Goal: Information Seeking & Learning: Learn about a topic

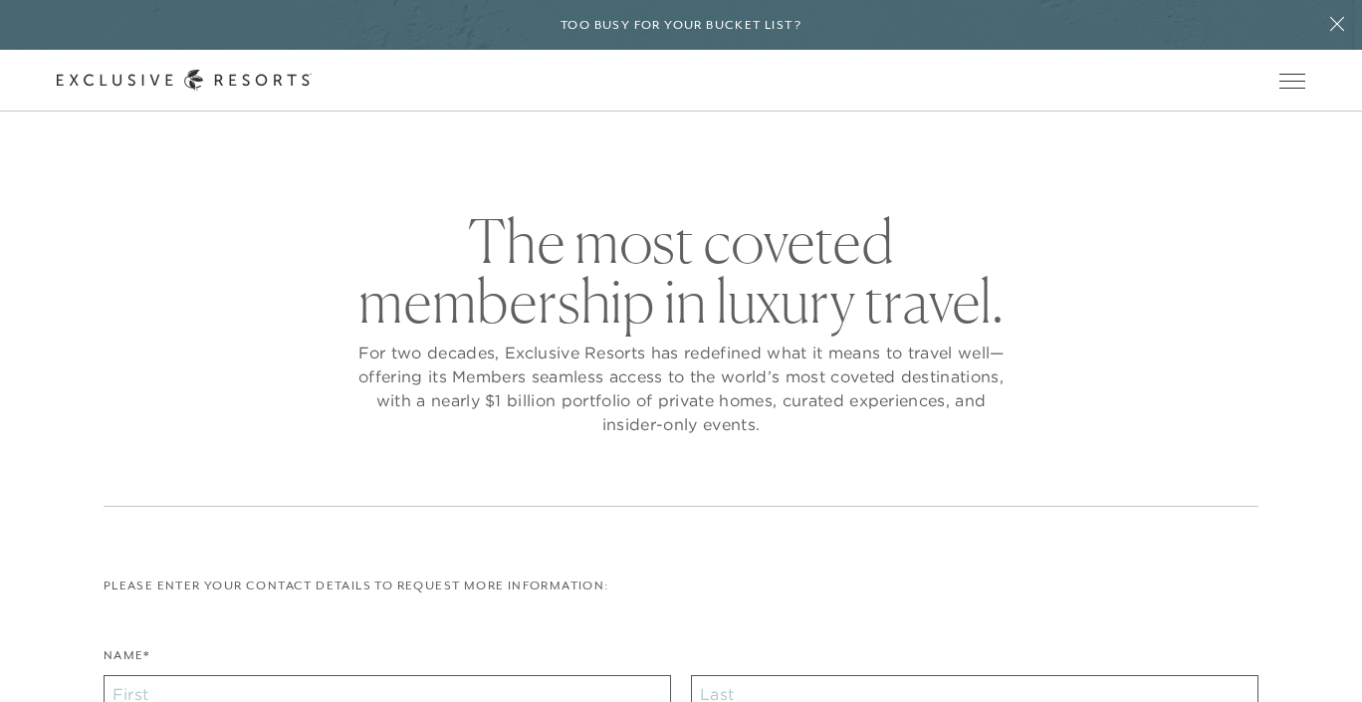
checkbox input "false"
click at [0, 0] on link "Residence Collection" at bounding box center [0, 0] width 0 height 0
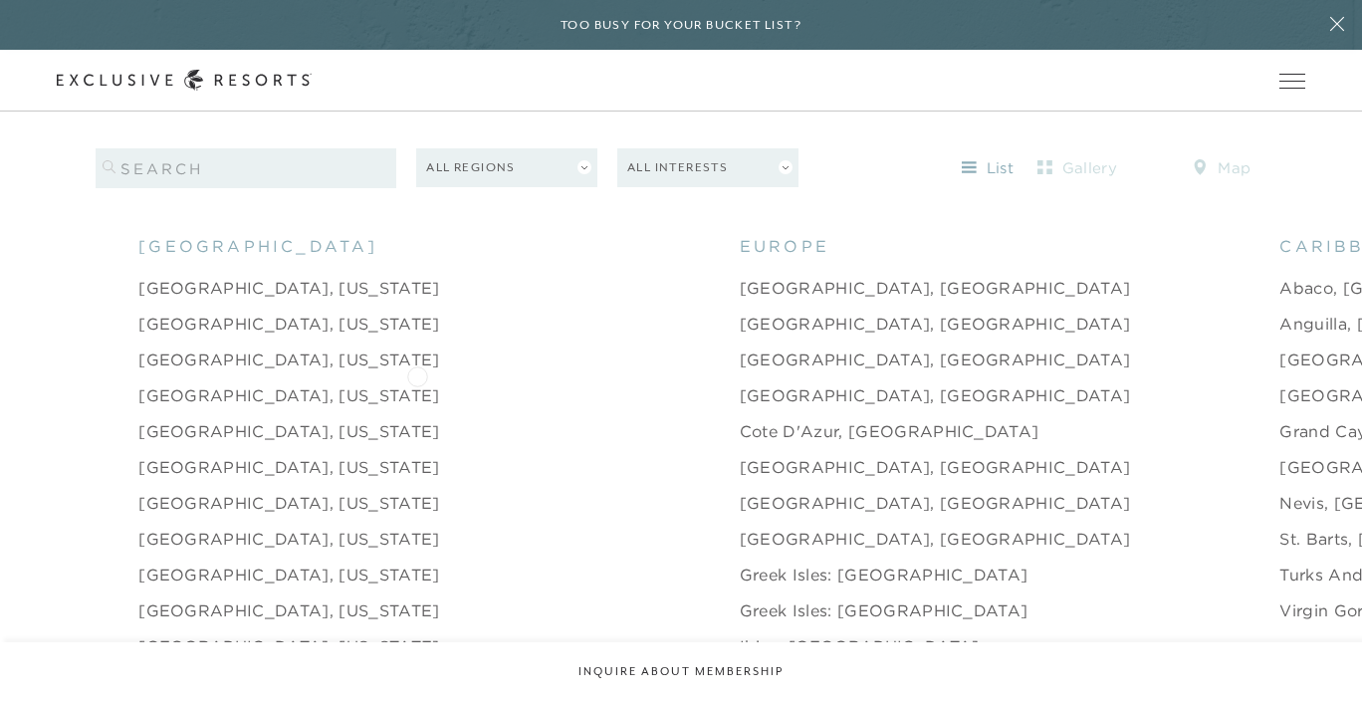
scroll to position [1887, 0]
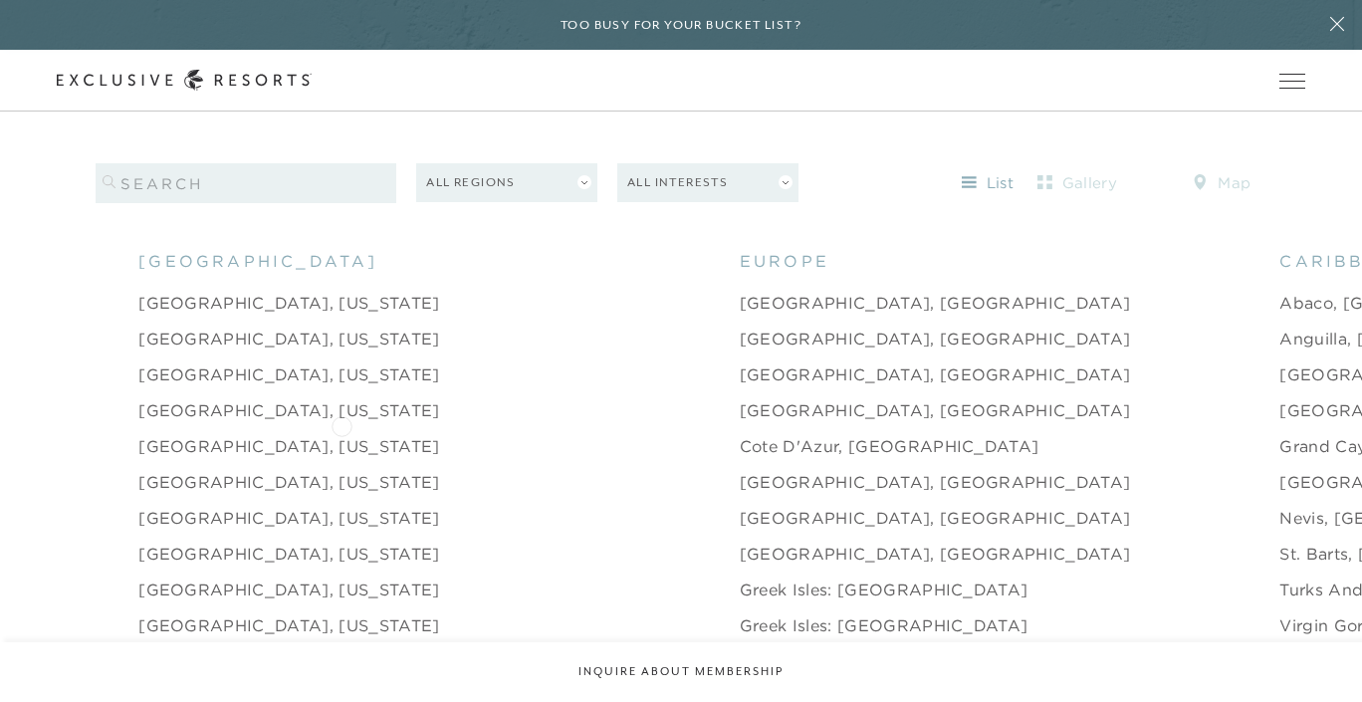
click at [341, 434] on link "[GEOGRAPHIC_DATA], [US_STATE]" at bounding box center [288, 446] width 301 height 24
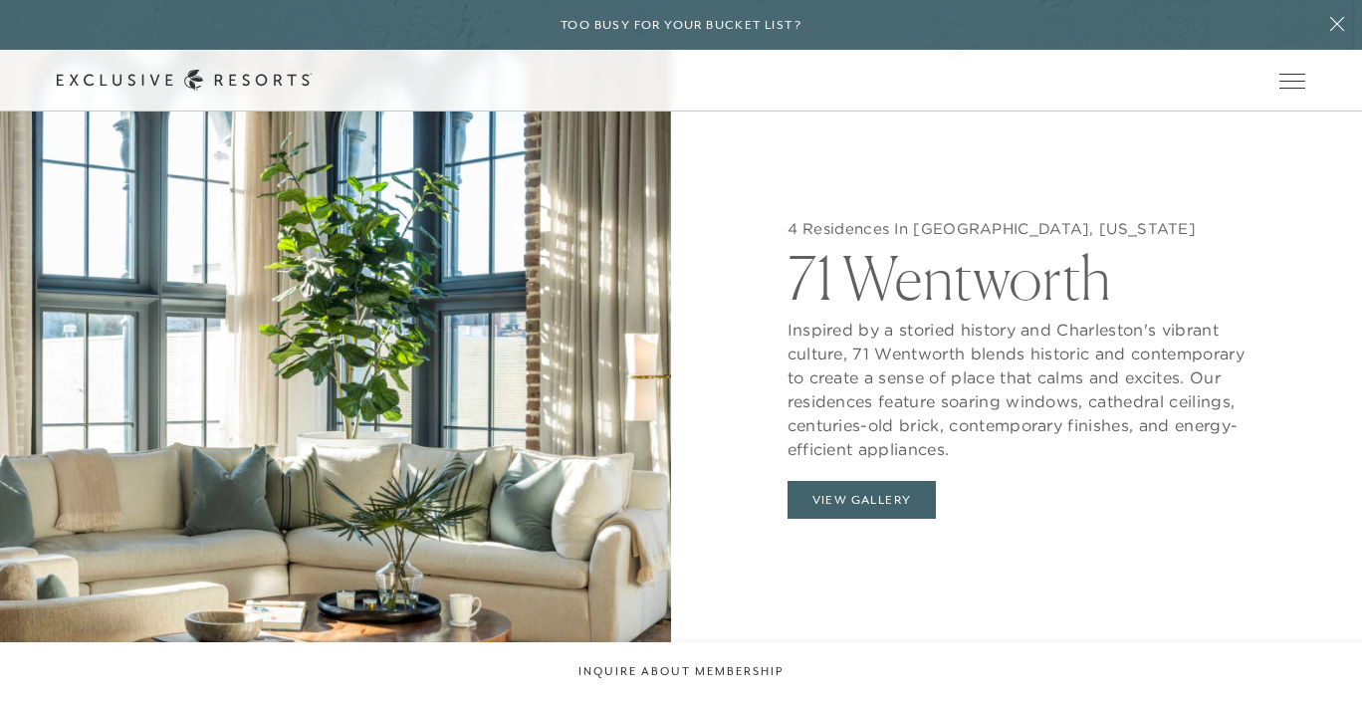
scroll to position [1901, 0]
click at [843, 480] on button "View Gallery" at bounding box center [861, 499] width 149 height 38
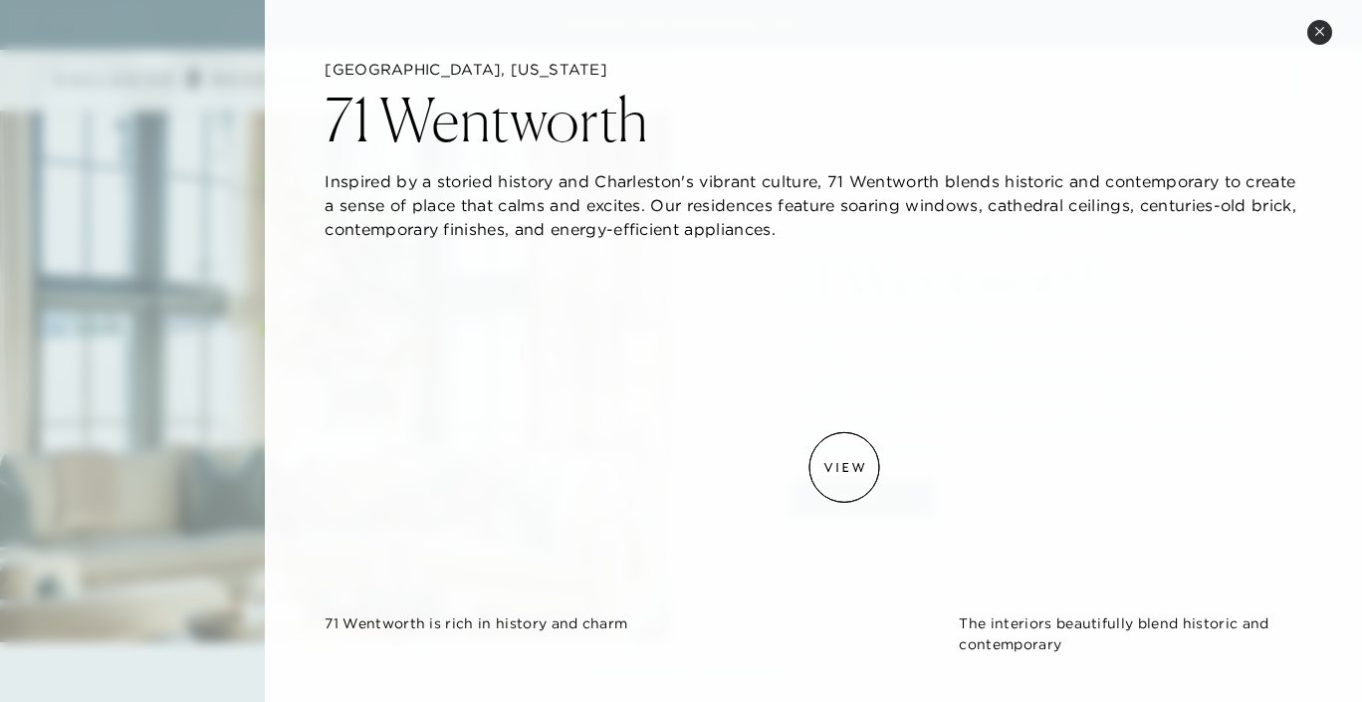
scroll to position [0, 0]
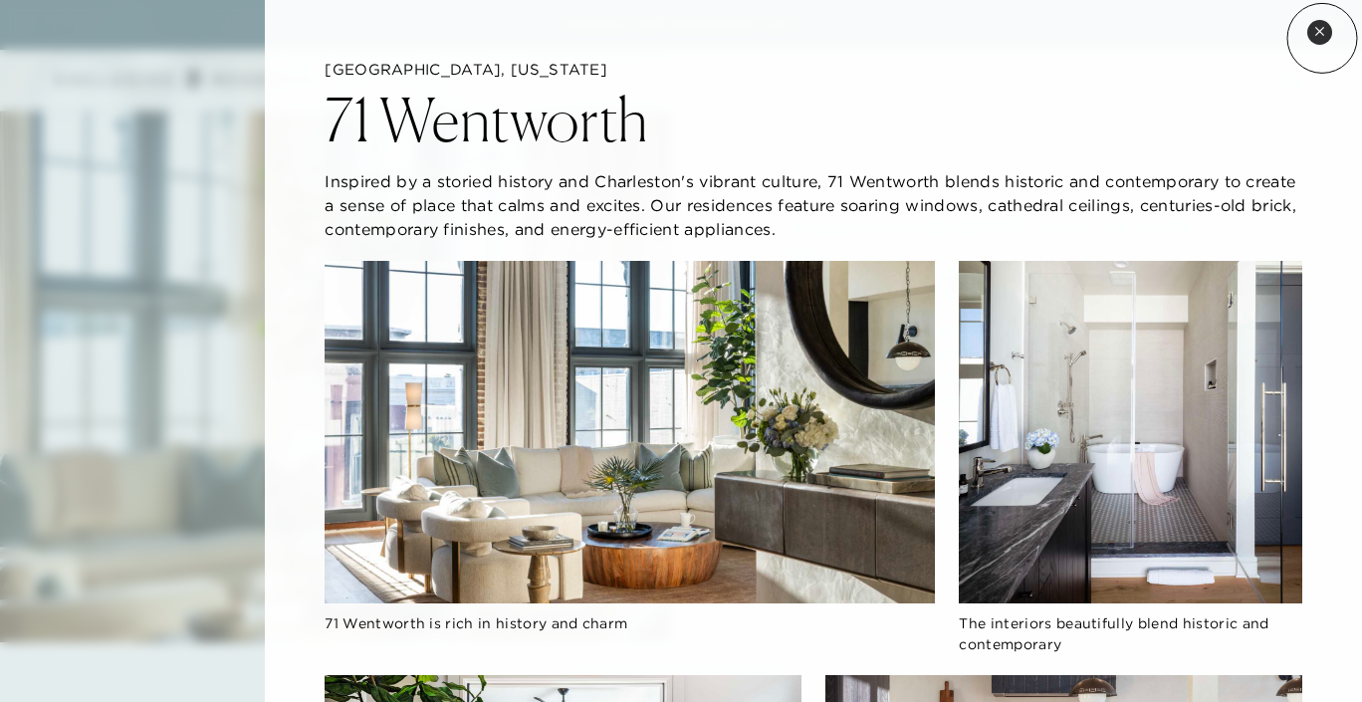
click at [1322, 38] on button "Close quickview" at bounding box center [1319, 32] width 25 height 25
